Goal: Information Seeking & Learning: Learn about a topic

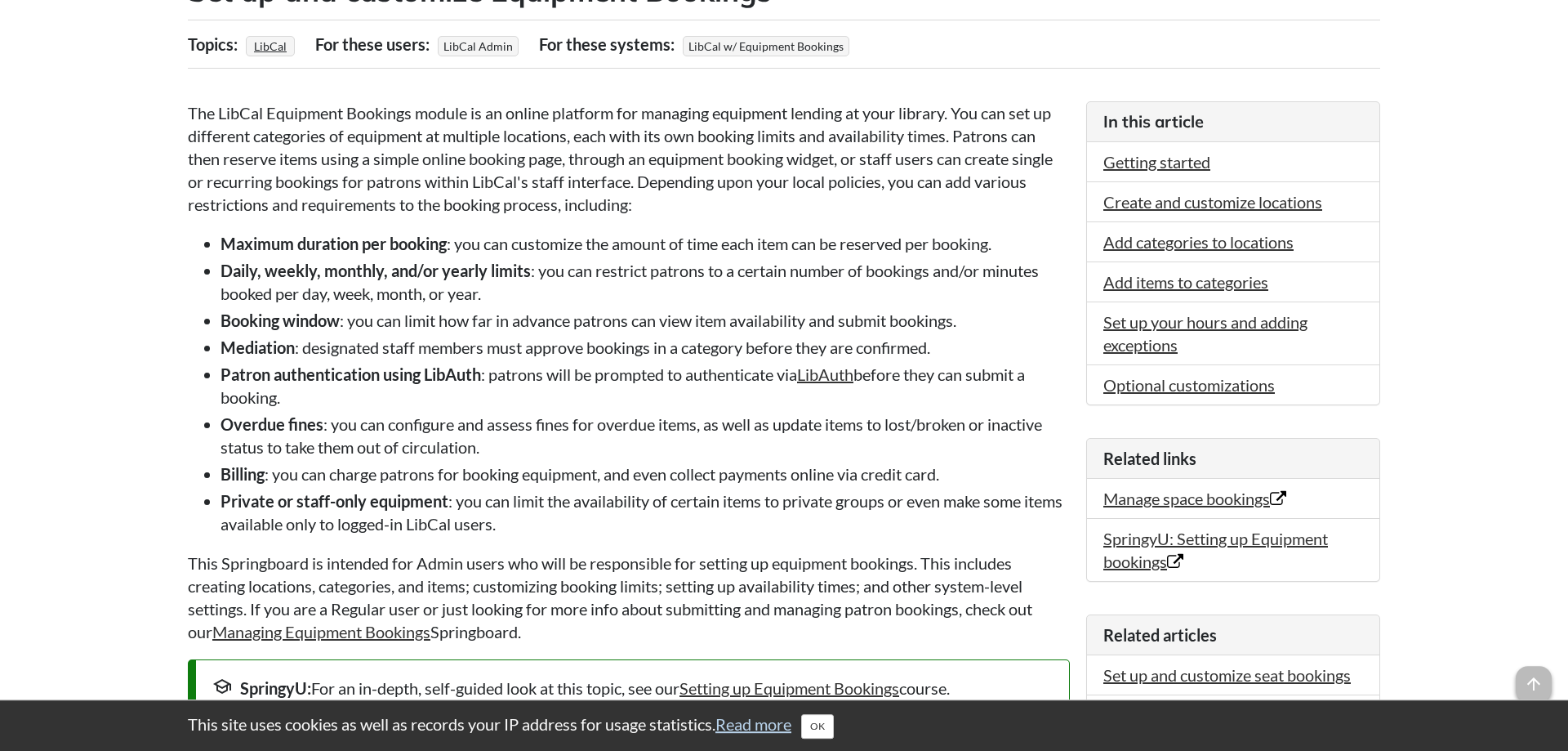
scroll to position [333, 0]
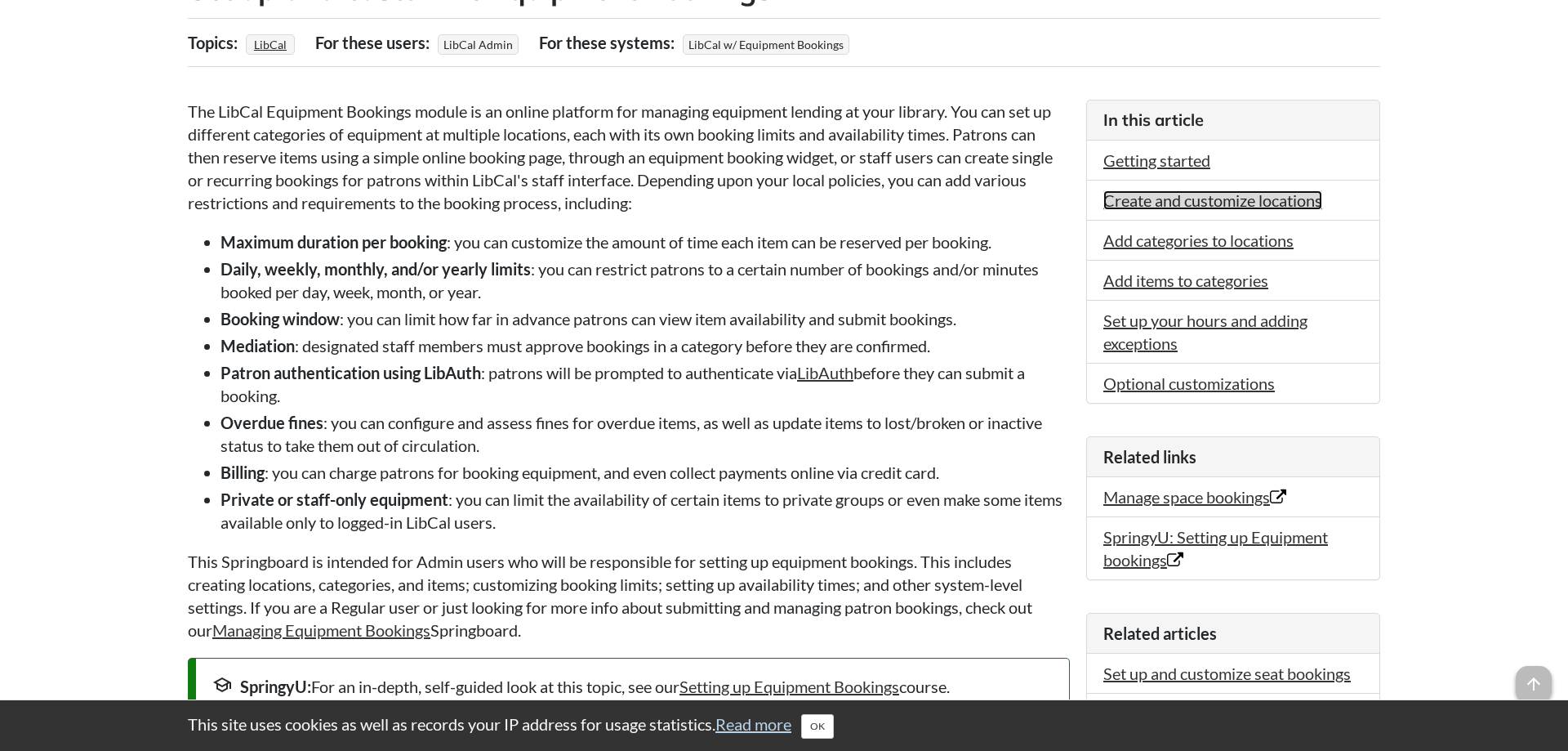
click at [1200, 202] on link "Create and customize locations" at bounding box center [1212, 199] width 219 height 19
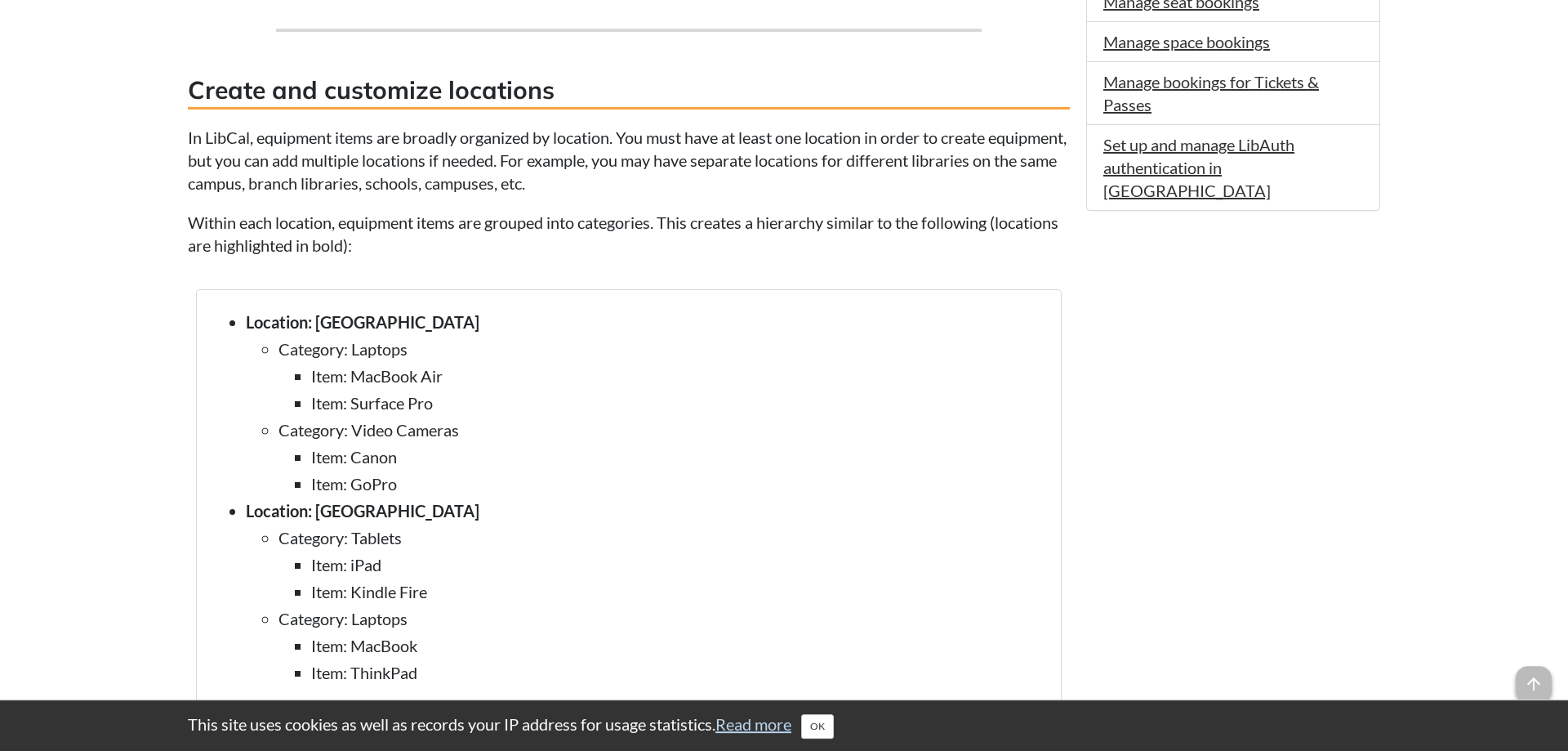
scroll to position [1008, 0]
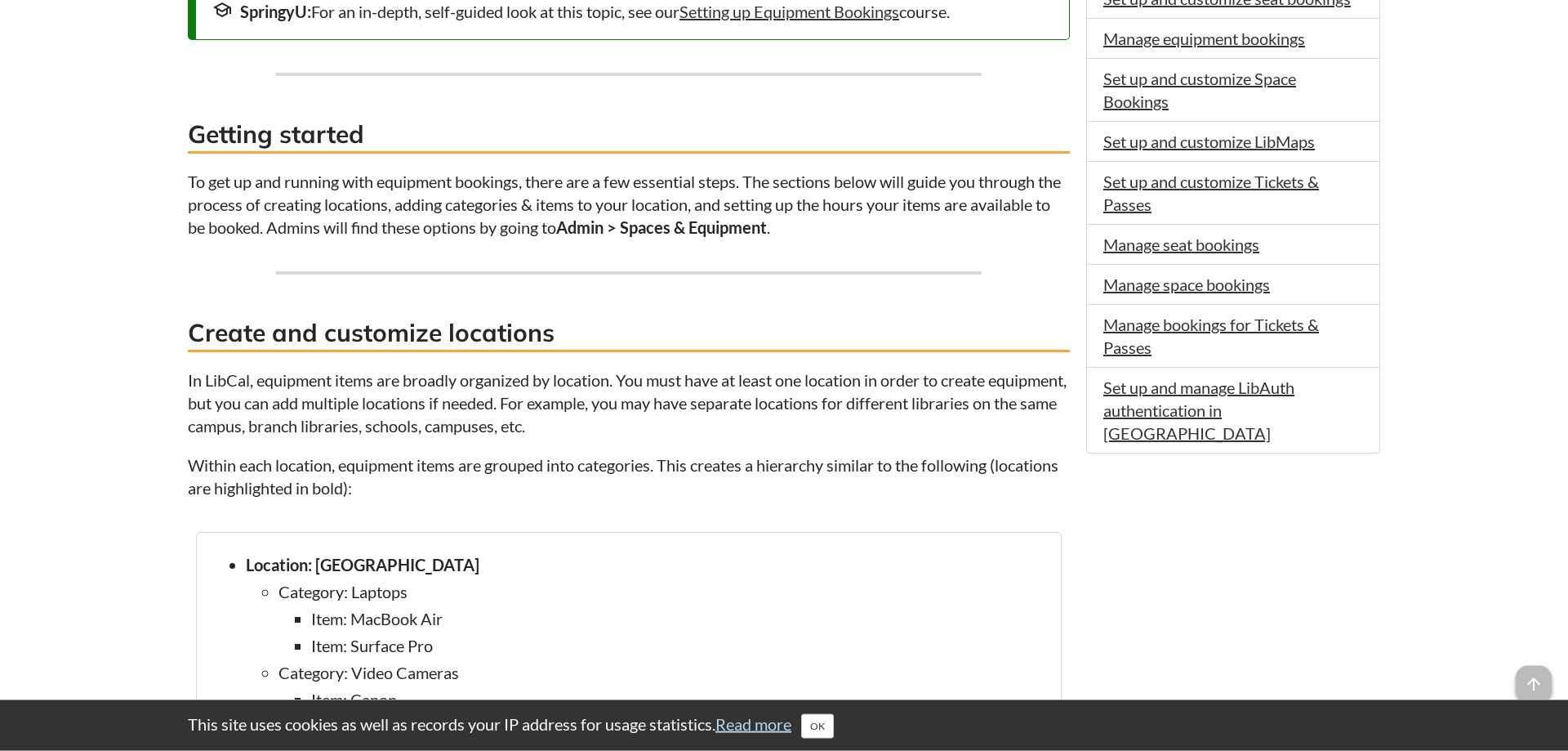
scroll to position [333, 0]
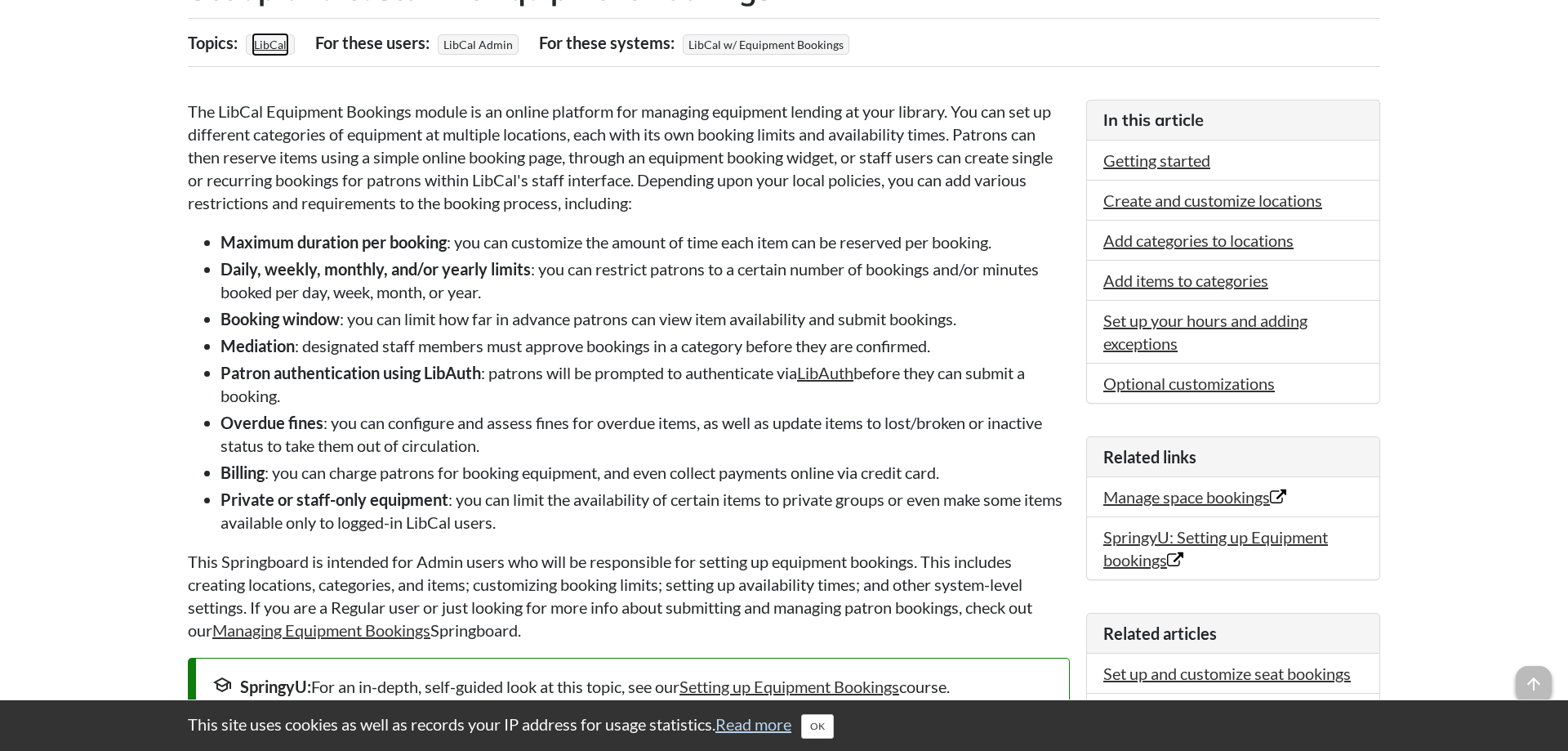
click at [266, 45] on link "LibCal" at bounding box center [270, 45] width 38 height 24
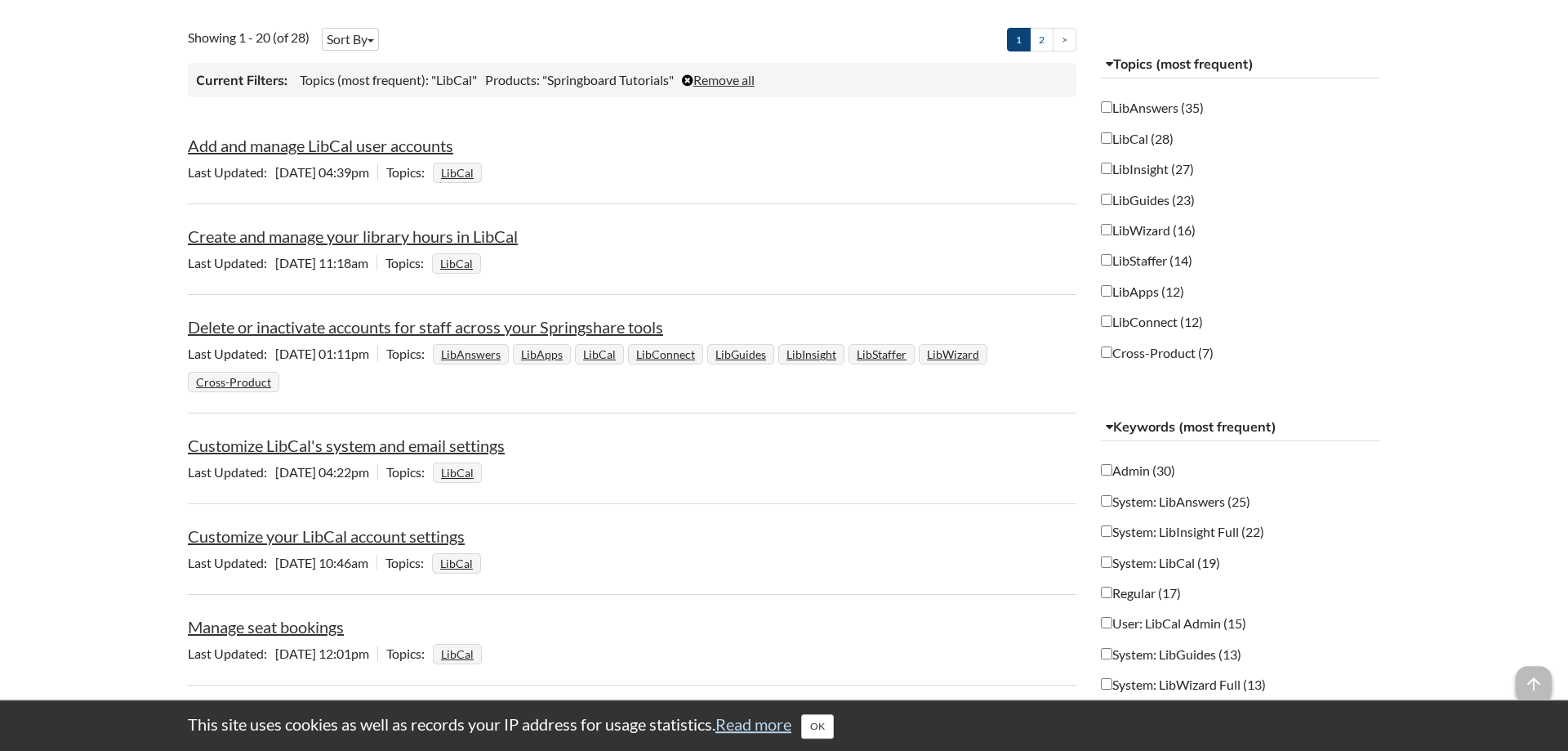
scroll to position [333, 0]
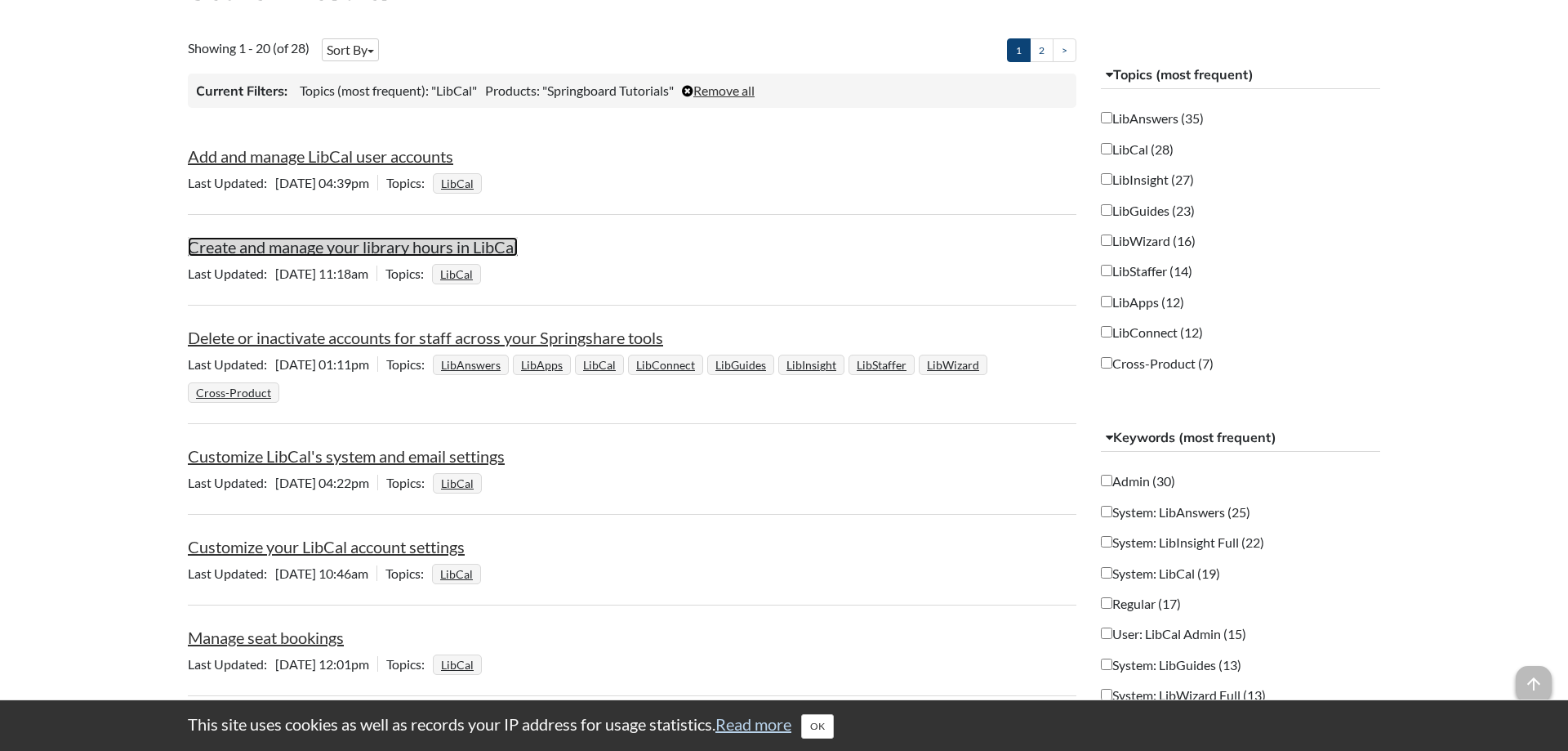
click at [378, 252] on link "Create and manage your library hours in LibCal" at bounding box center [353, 246] width 330 height 19
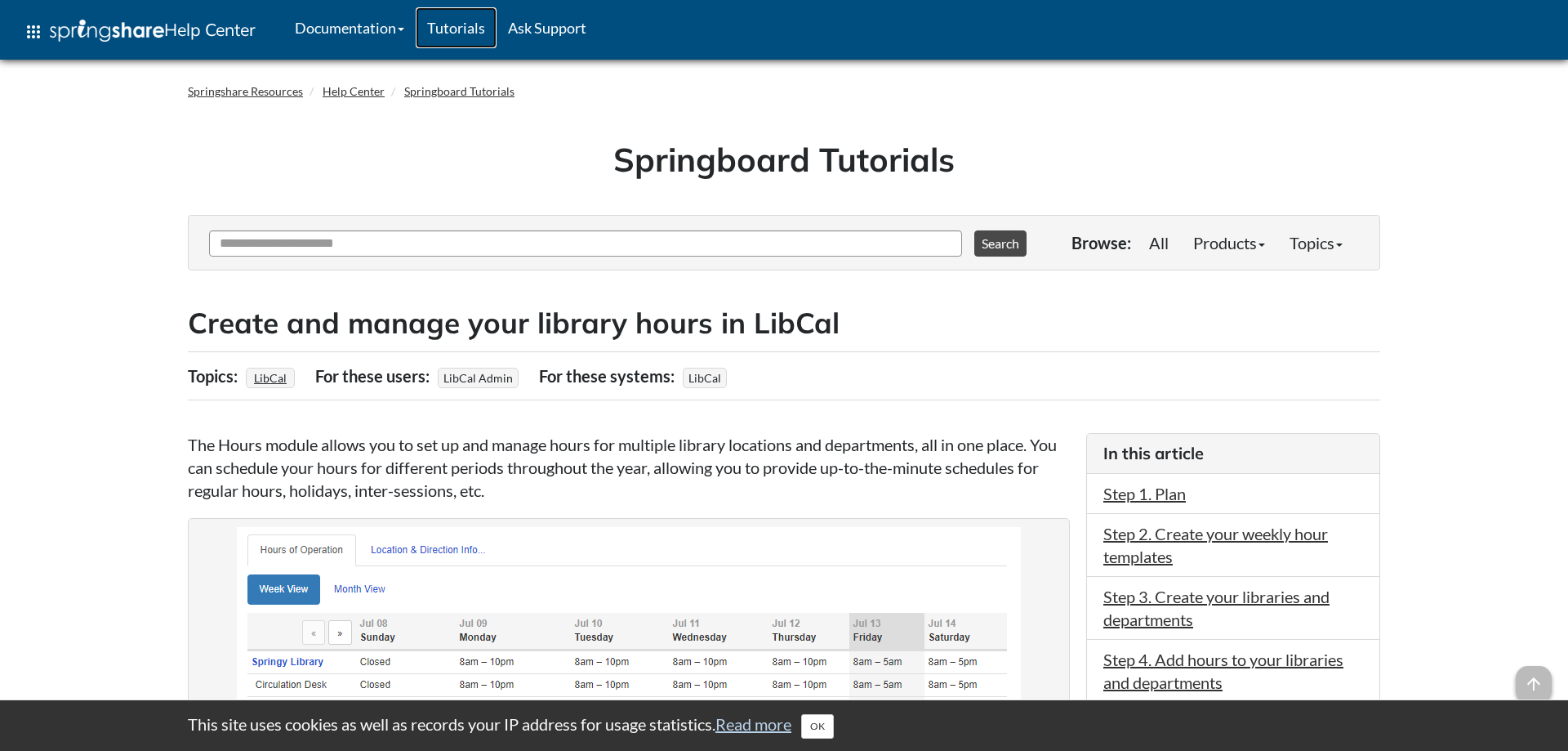
click at [471, 28] on link "Tutorials" at bounding box center [456, 28] width 81 height 41
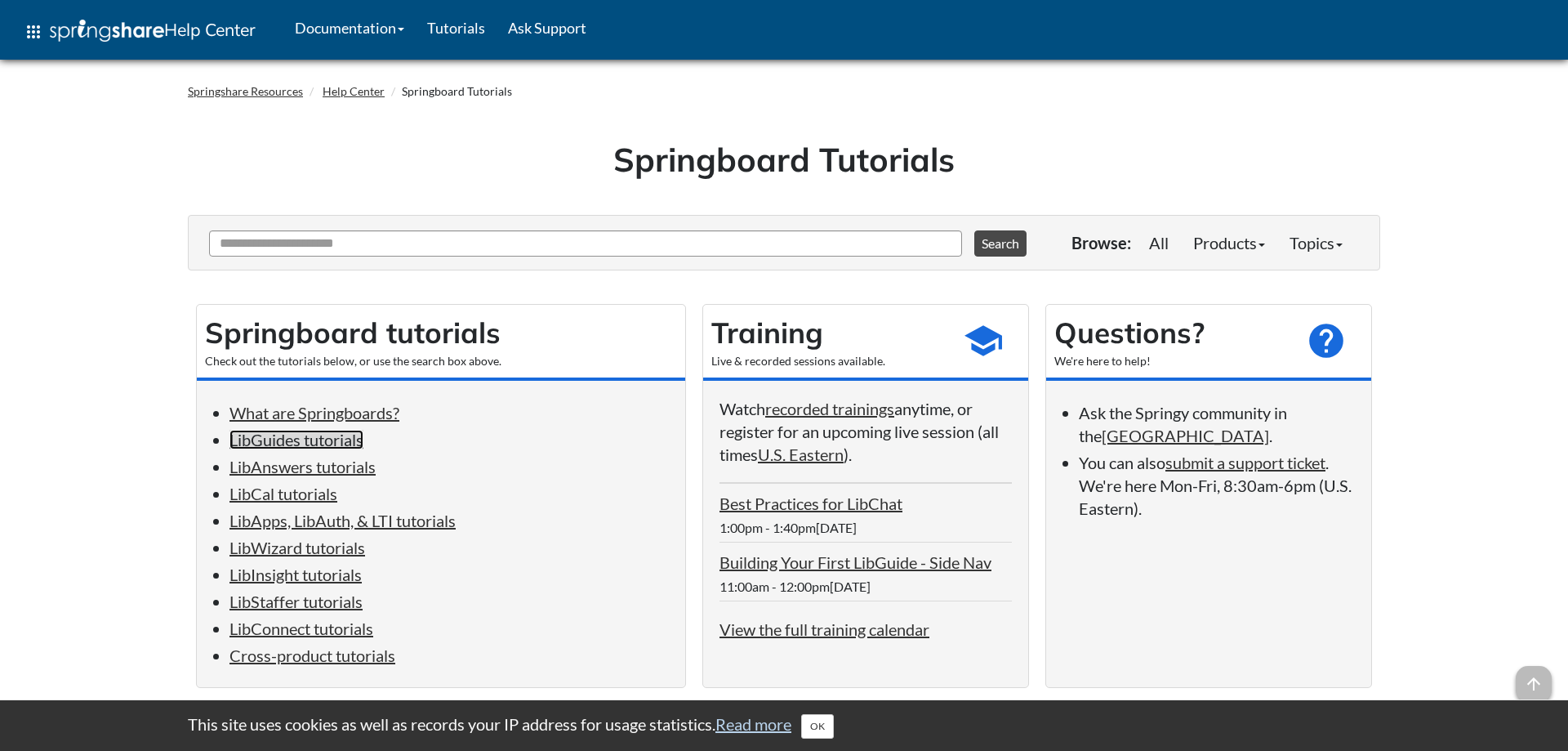
click at [342, 448] on link "LibGuides tutorials" at bounding box center [296, 439] width 134 height 19
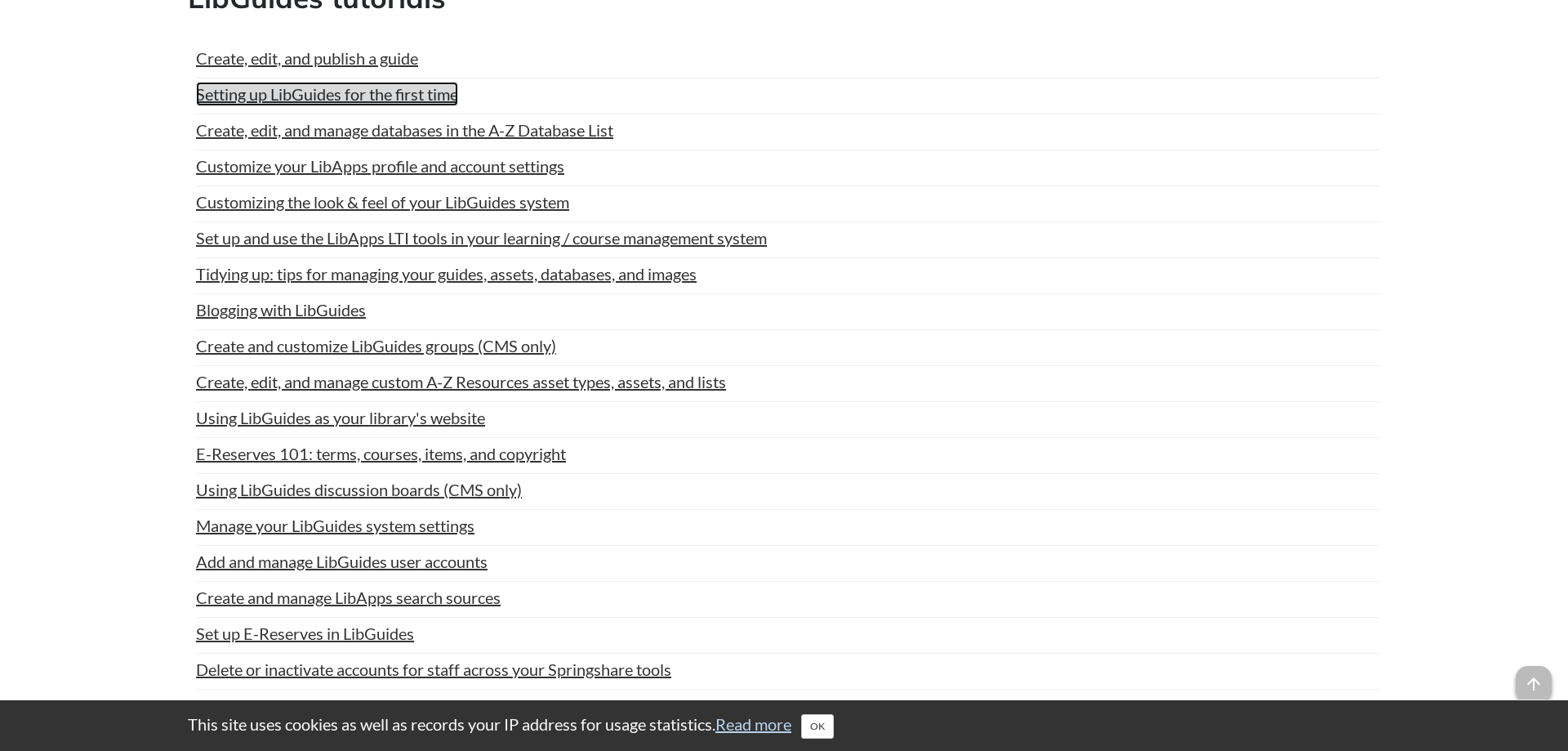
click at [342, 106] on link "Setting up LibGuides for the first time" at bounding box center [328, 94] width 262 height 25
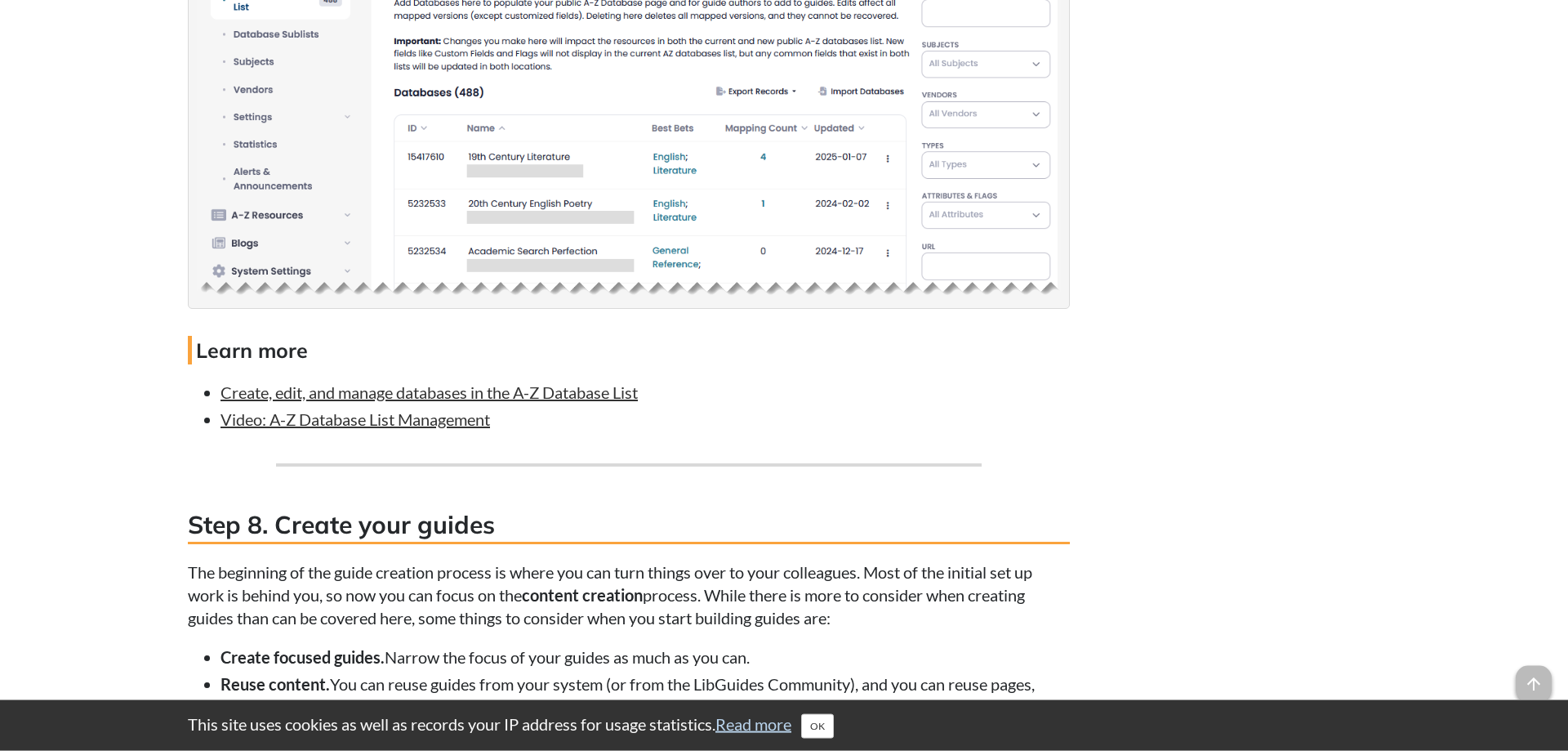
scroll to position [5334, 0]
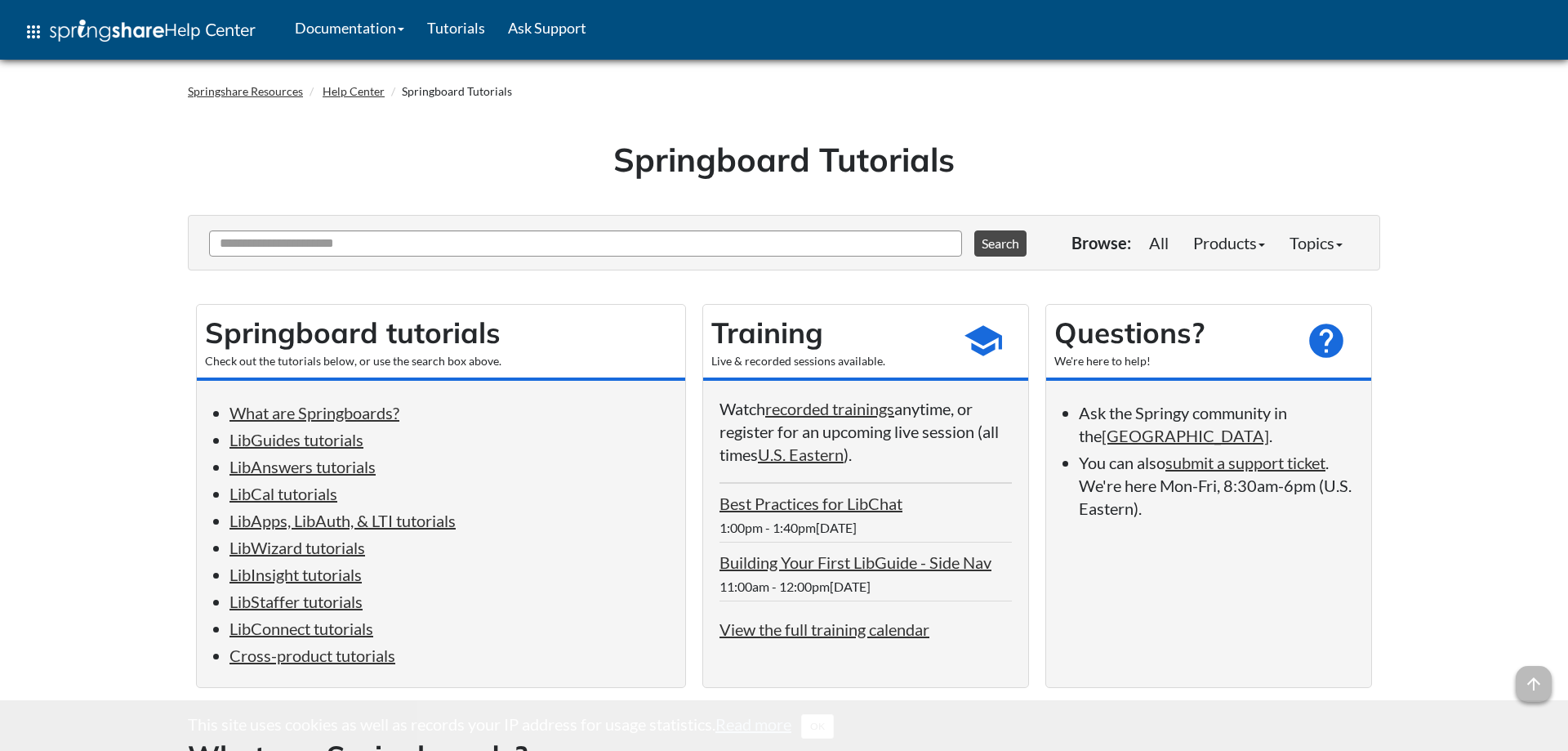
scroll to position [983, 0]
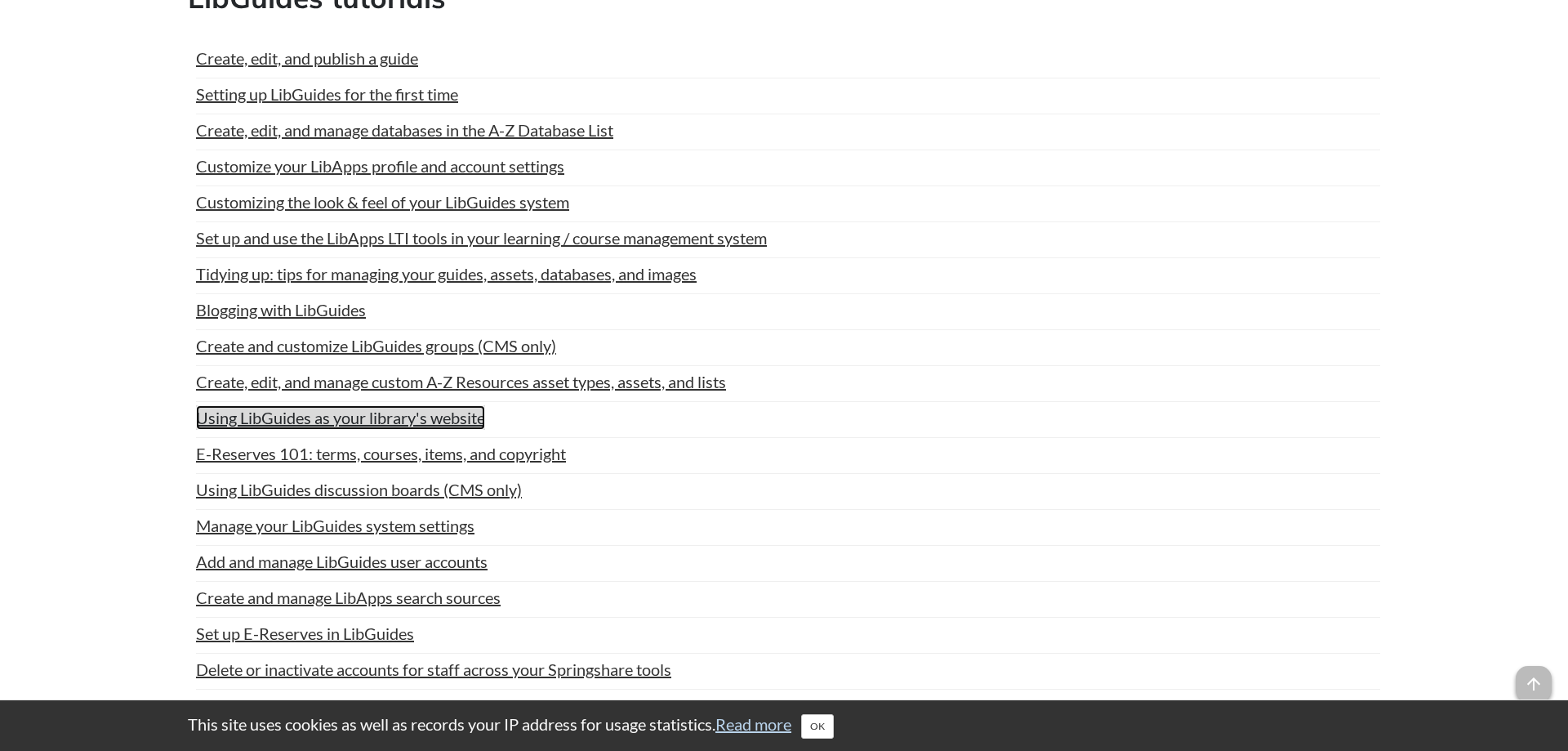
click at [273, 430] on link "Using LibGuides as your library's website" at bounding box center [340, 417] width 289 height 25
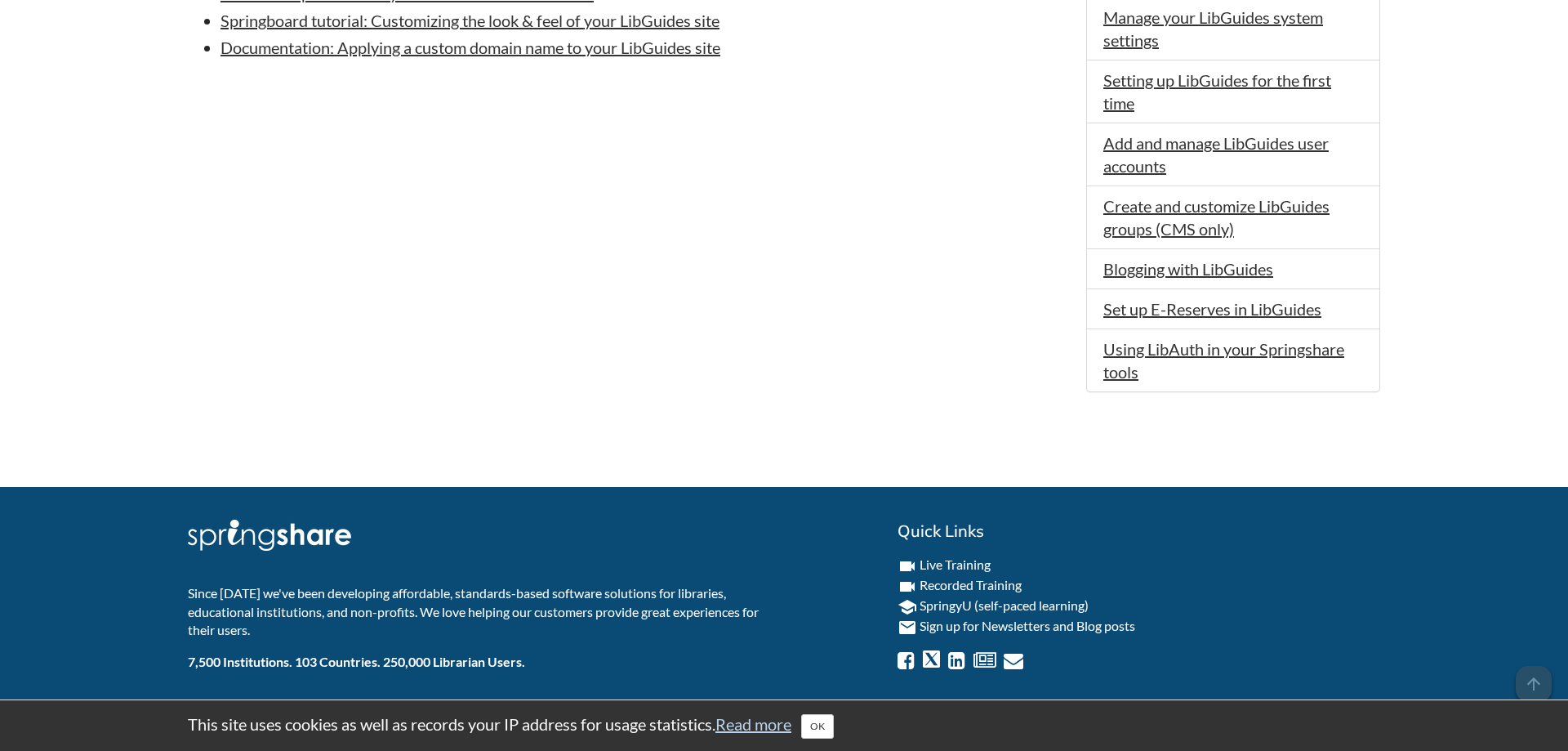
scroll to position [271, 0]
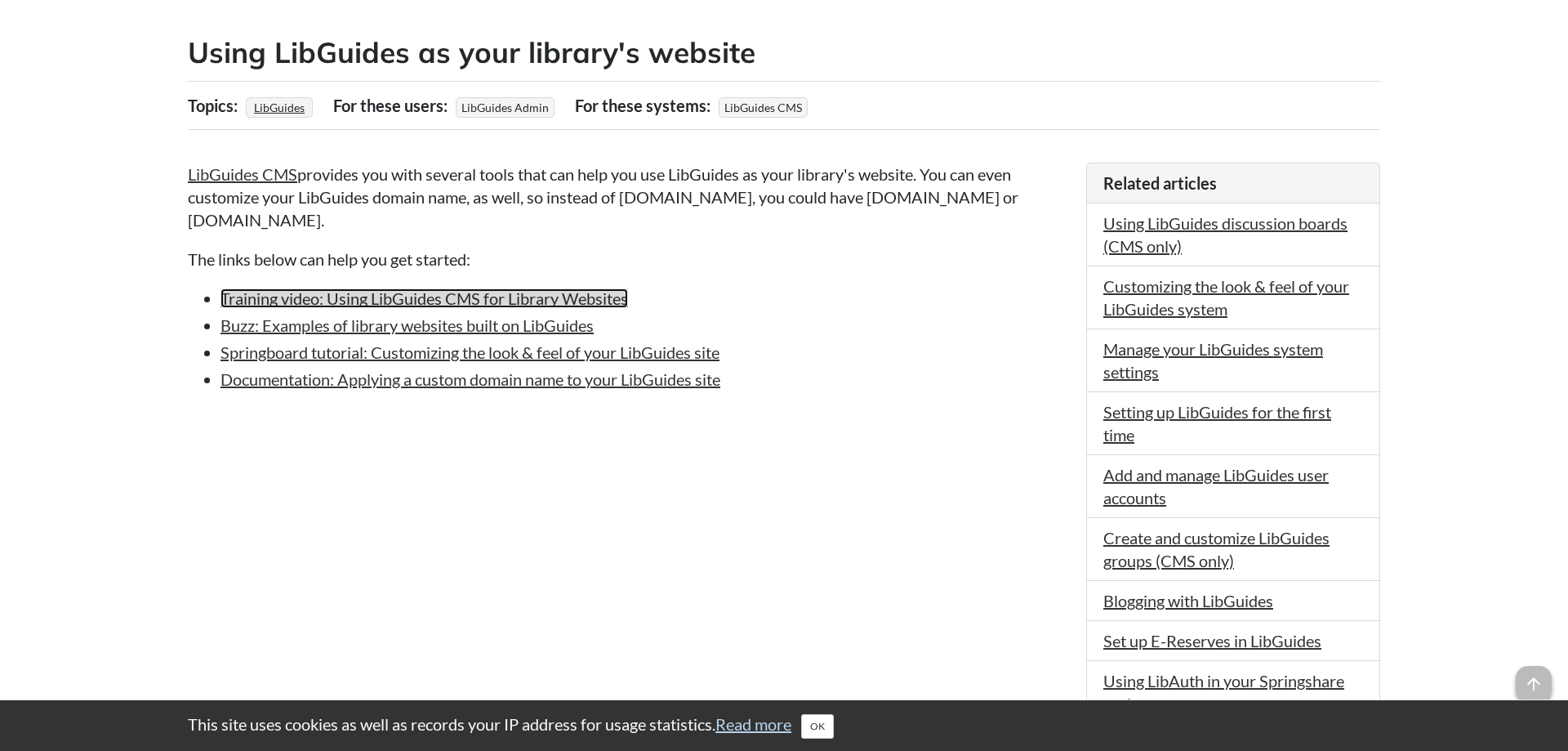
click at [374, 300] on link "Training video: Using LibGuides CMS for Library Websites" at bounding box center [424, 297] width 407 height 19
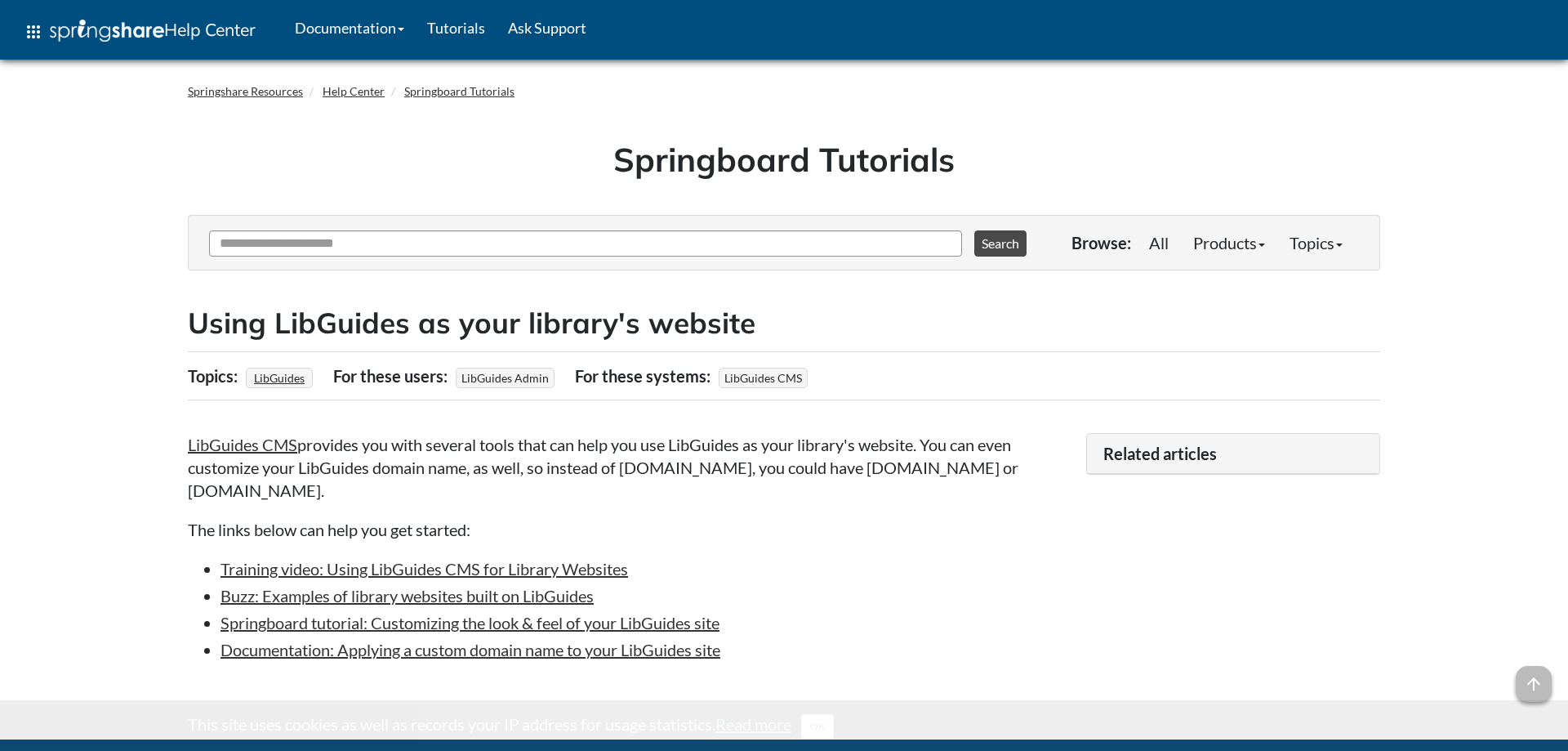
scroll to position [263, 0]
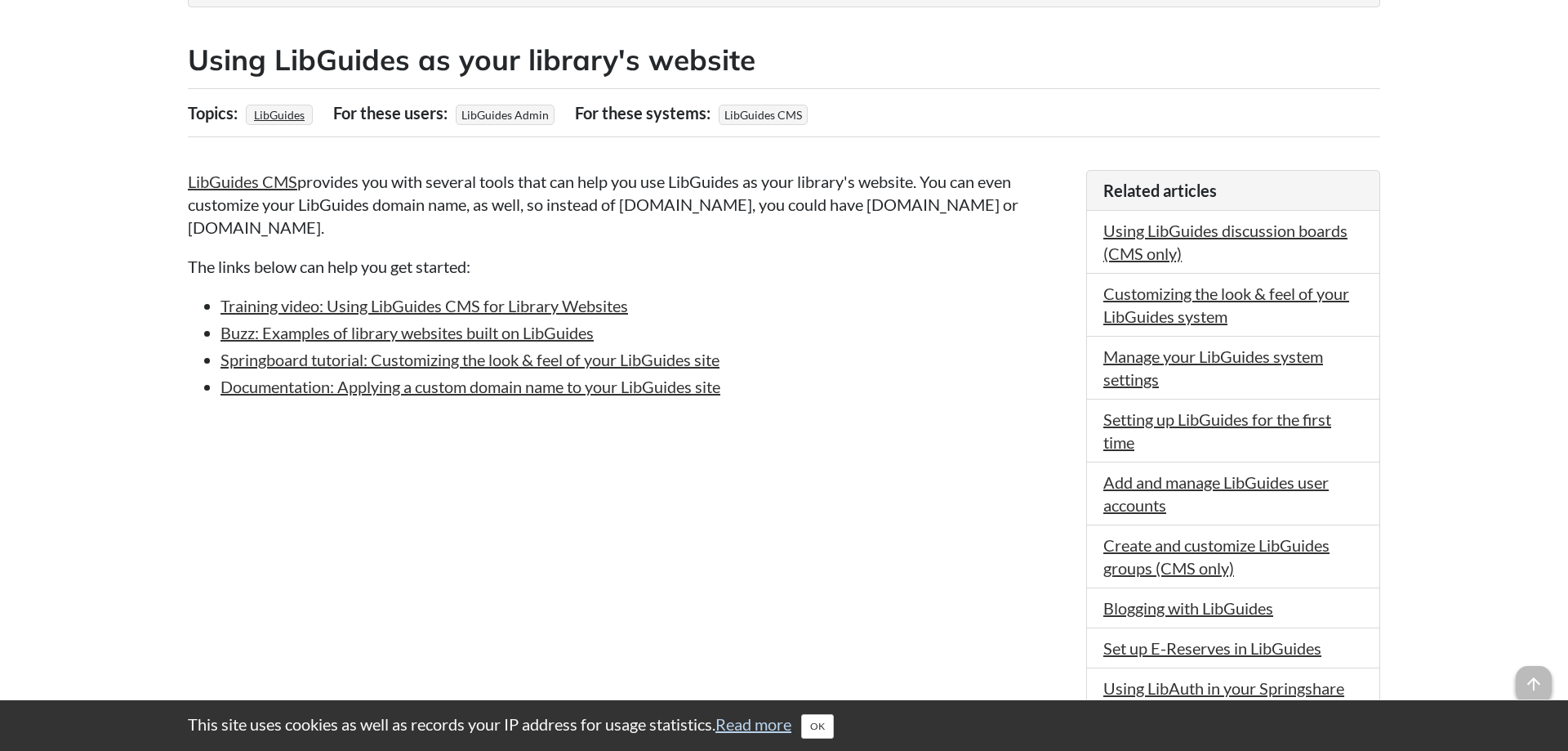
click at [951, 478] on div "LibGuides CMS provides you with several tools that can help you use LibGuides a…" at bounding box center [628, 466] width 882 height 594
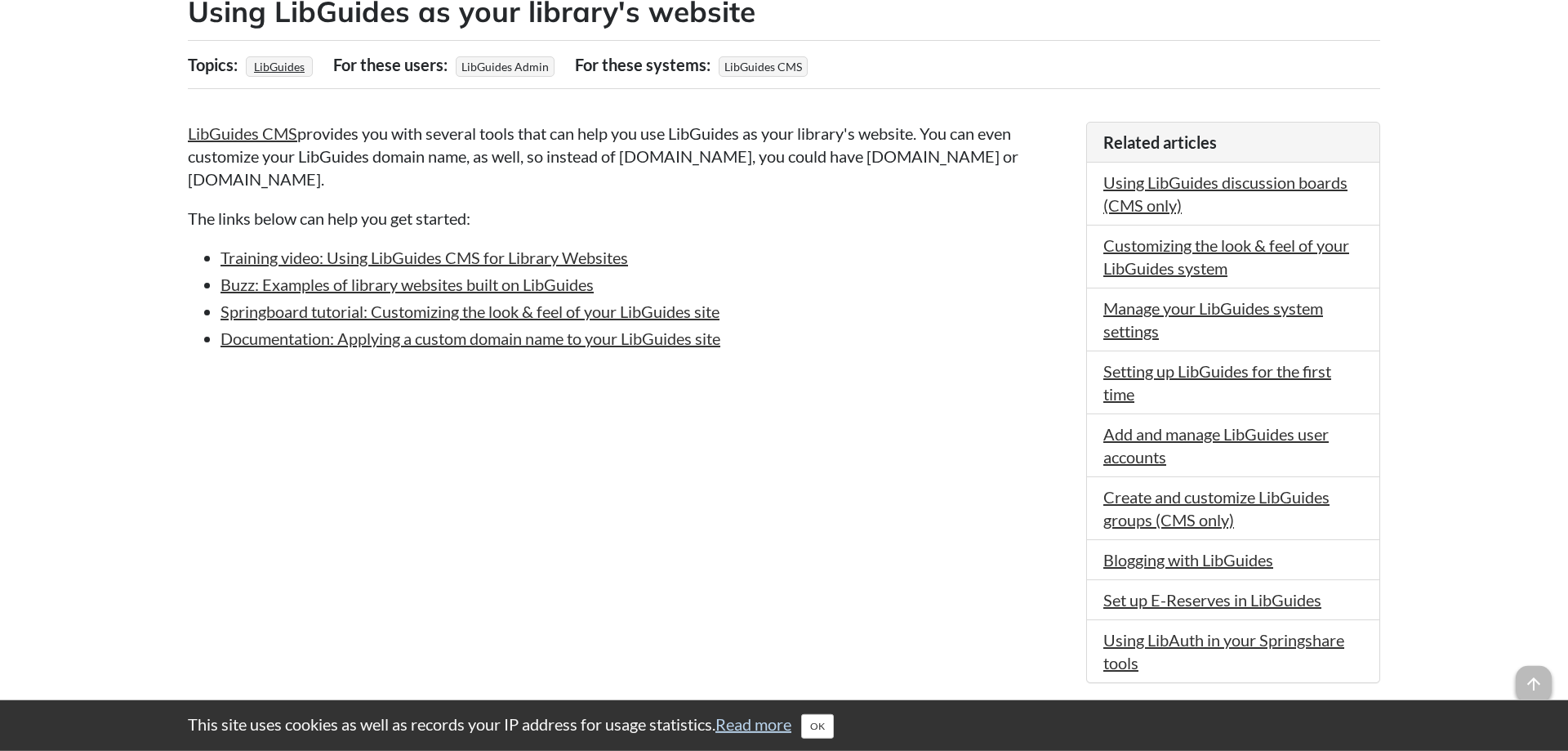
scroll to position [346, 0]
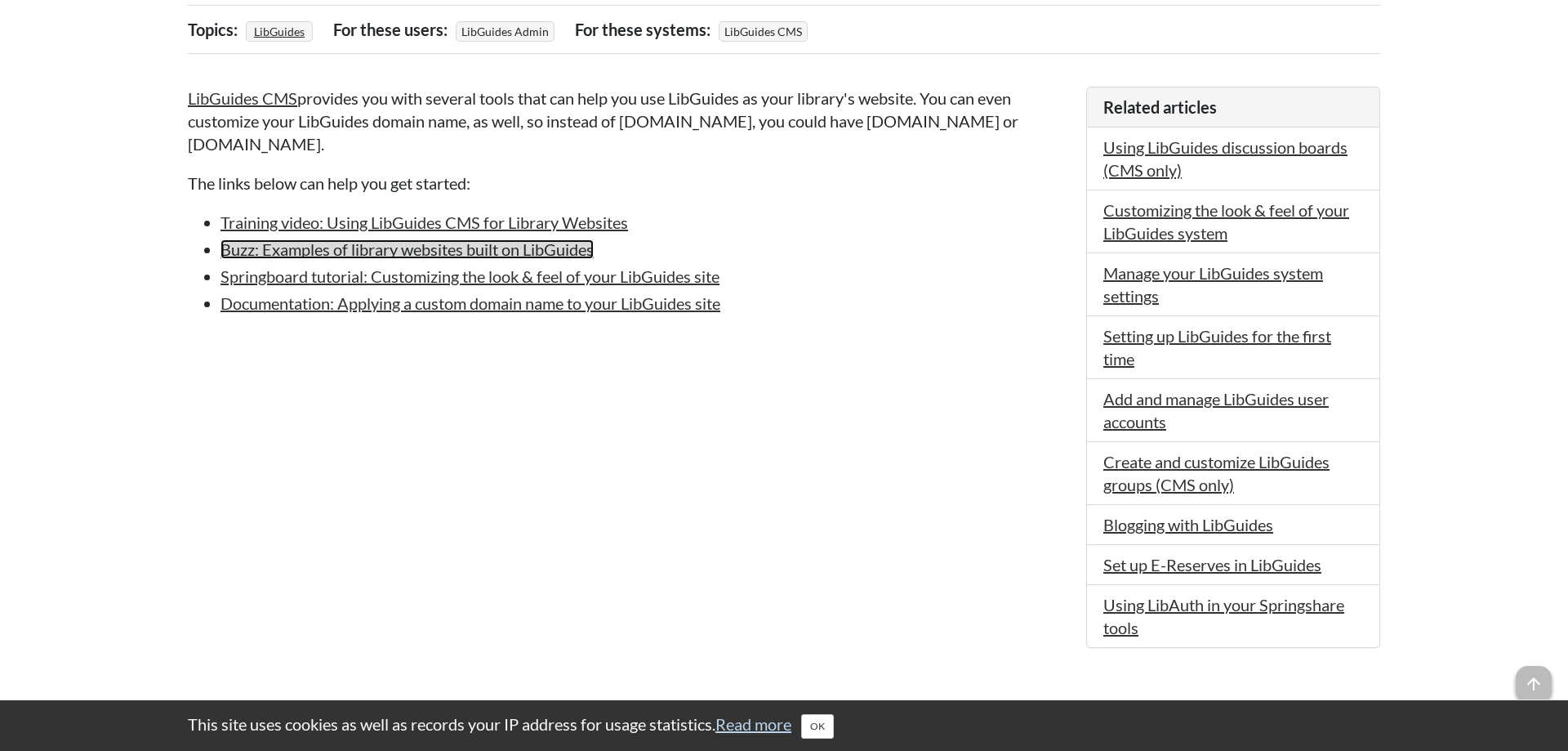
click at [419, 253] on link "Buzz: Examples of library websites built on LibGuides" at bounding box center [406, 249] width 373 height 19
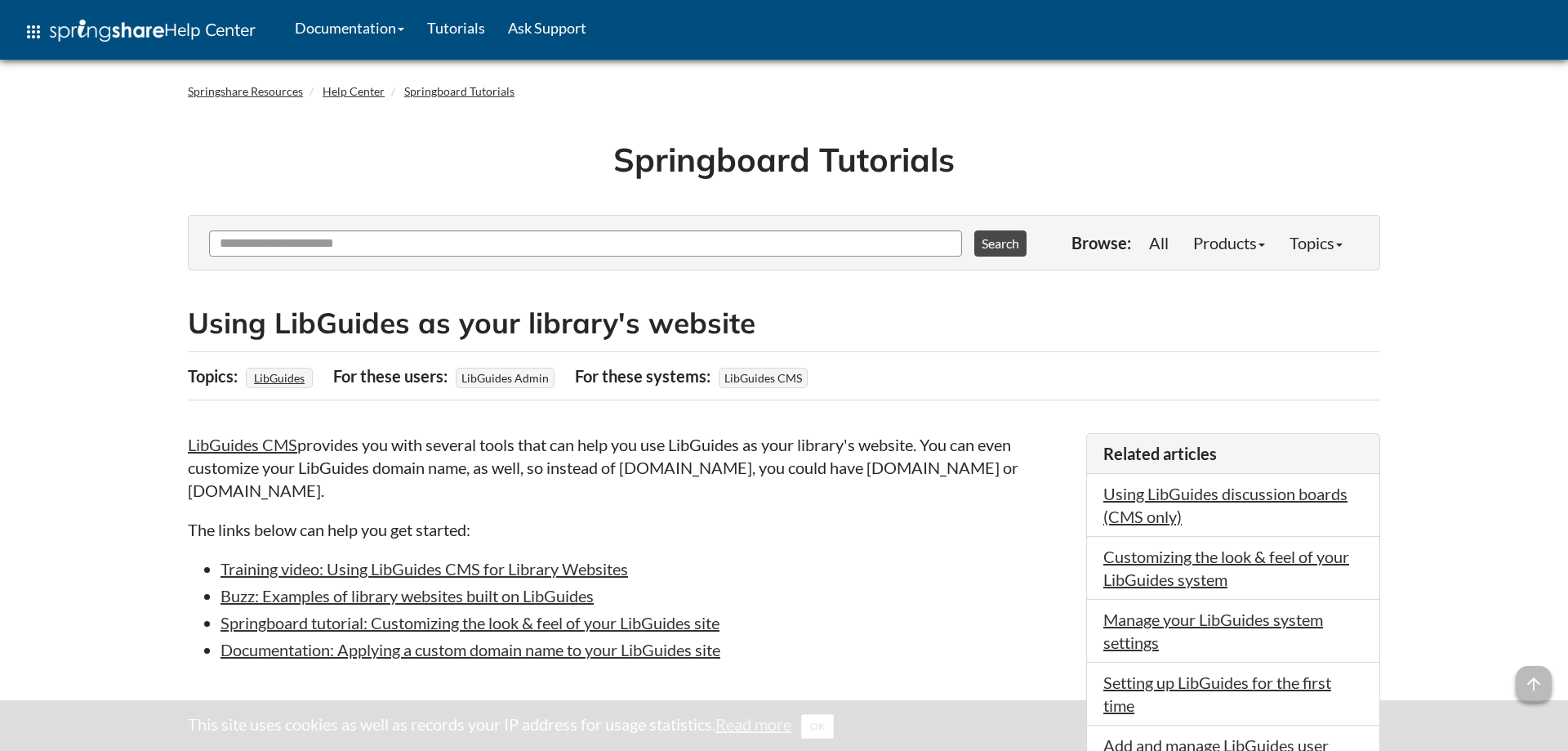
scroll to position [346, 0]
